Goal: Share content

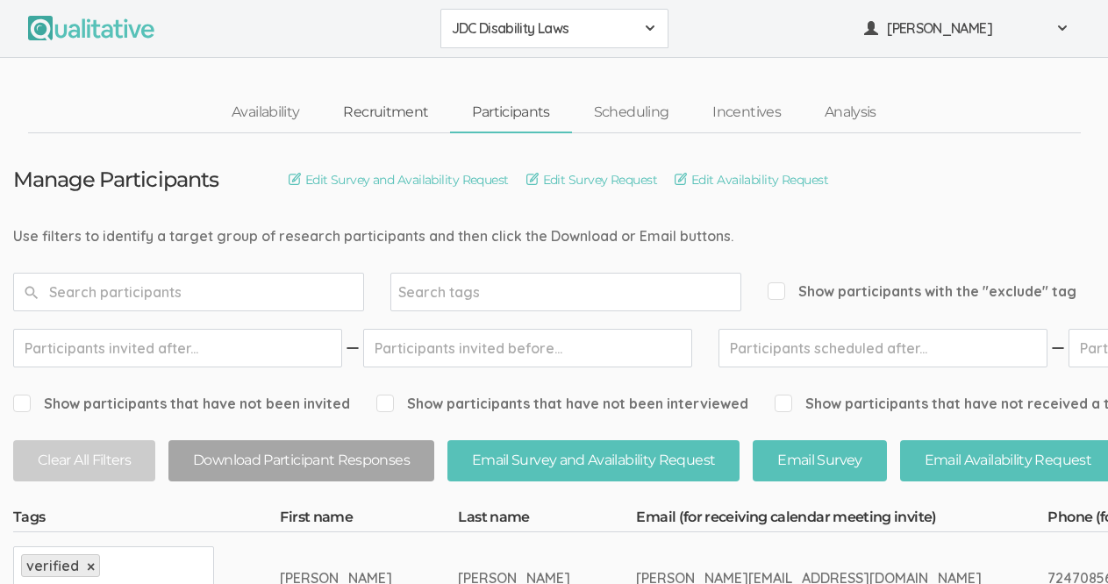
click at [383, 116] on link "Recruitment" at bounding box center [385, 113] width 129 height 38
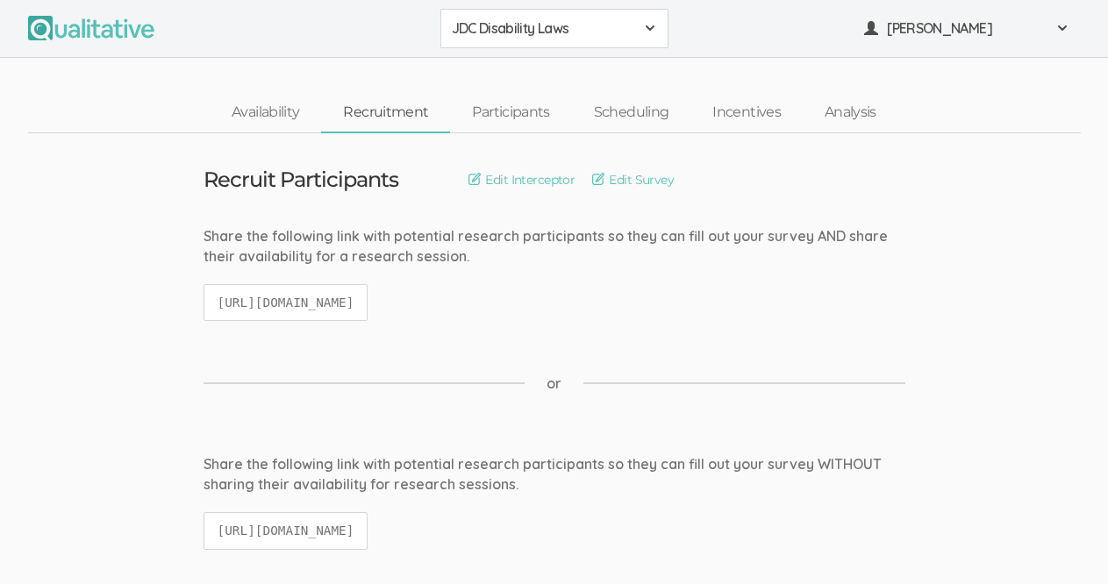
click at [368, 301] on code "[URL][DOMAIN_NAME]" at bounding box center [286, 303] width 165 height 38
copy ui-view "[URL][DOMAIN_NAME]"
